Goal: Task Accomplishment & Management: Use online tool/utility

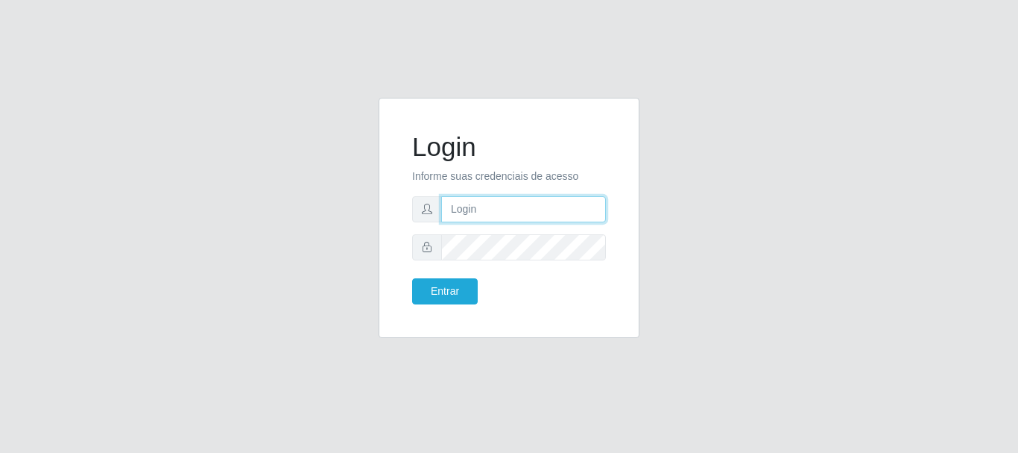
drag, startPoint x: 0, startPoint y: 0, endPoint x: 481, endPoint y: 218, distance: 528.1
click at [481, 218] on input "text" at bounding box center [523, 209] width 165 height 26
drag, startPoint x: 510, startPoint y: 217, endPoint x: 584, endPoint y: 219, distance: 73.8
click at [584, 219] on input "ian@galiottoAa123456" at bounding box center [523, 209] width 165 height 26
type input "[PERSON_NAME]@[PERSON_NAME]"
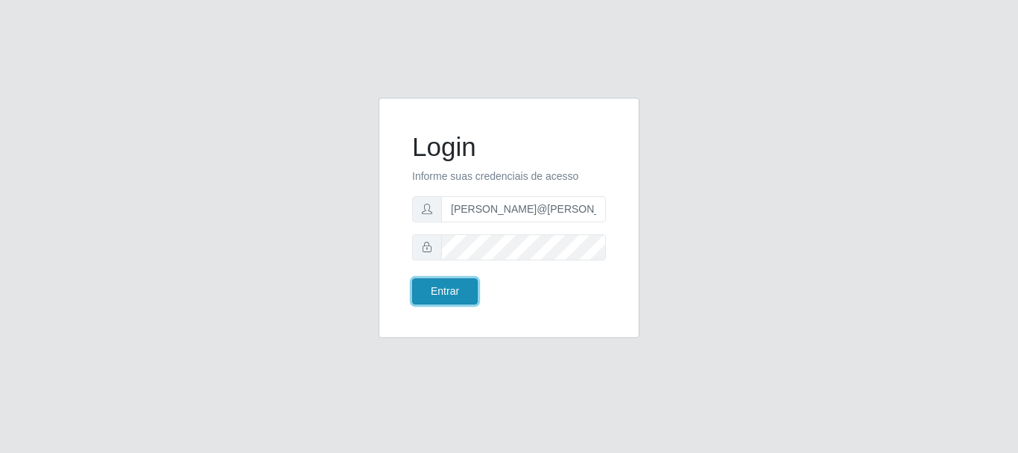
click at [448, 291] on button "Entrar" at bounding box center [445, 291] width 66 height 26
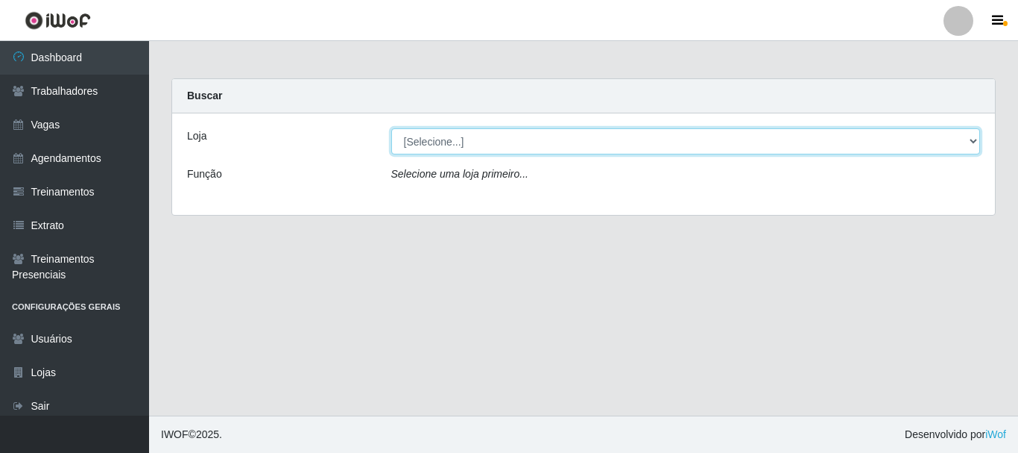
click at [545, 142] on select "[Selecione...] [GEOGRAPHIC_DATA]" at bounding box center [686, 141] width 590 height 26
select select "279"
click at [391, 128] on select "[Selecione...] [GEOGRAPHIC_DATA]" at bounding box center [686, 141] width 590 height 26
